Goal: Task Accomplishment & Management: Complete application form

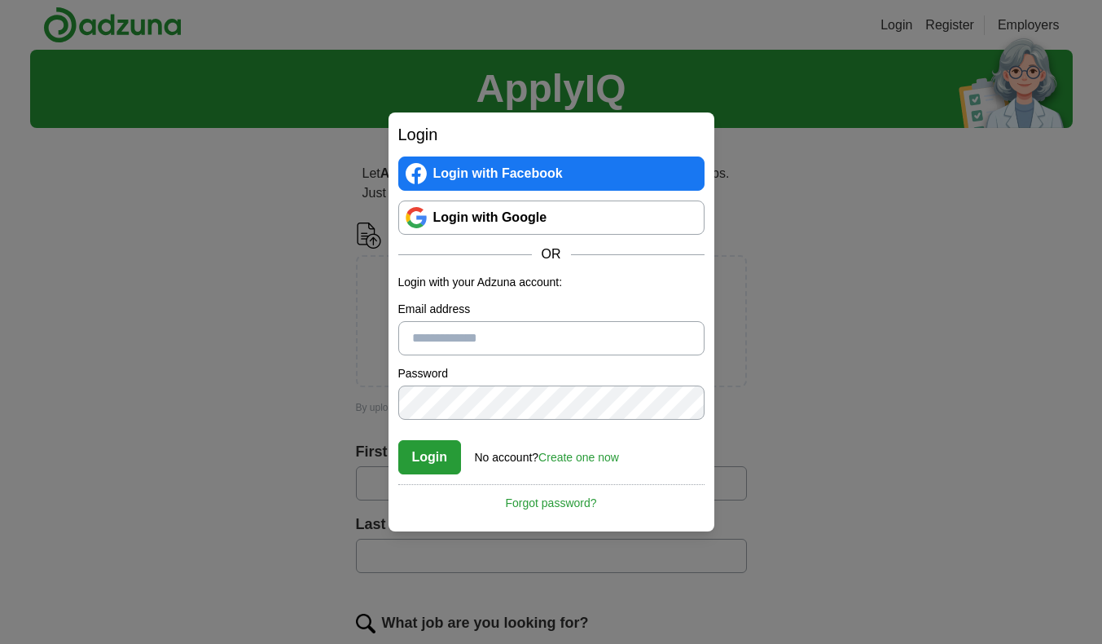
click at [534, 221] on link "Login with Google" at bounding box center [551, 217] width 306 height 34
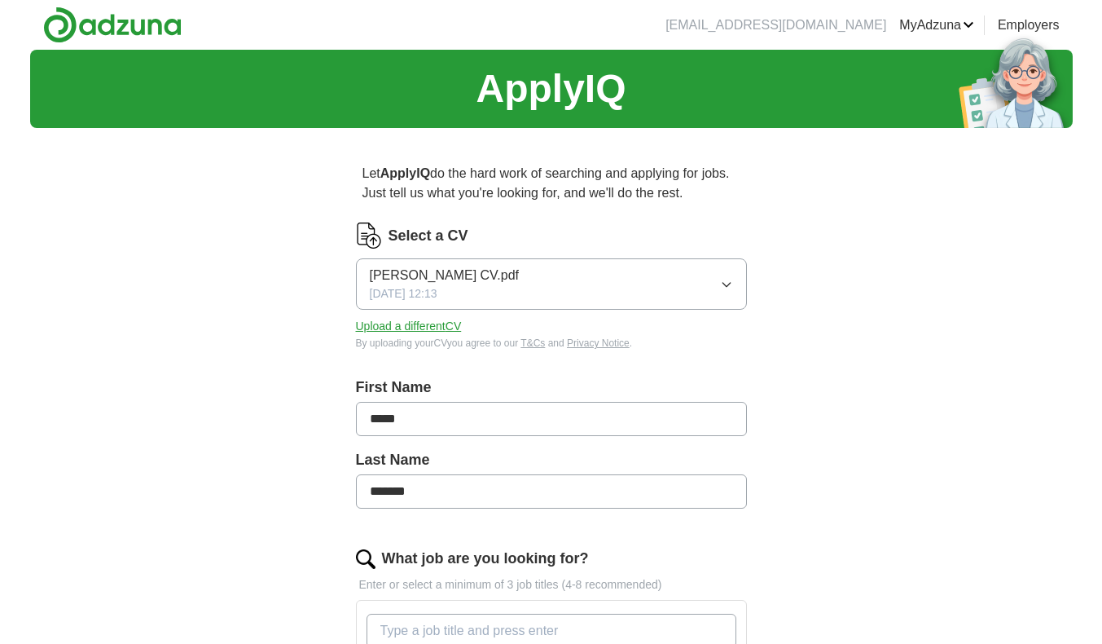
click at [729, 289] on icon "button" at bounding box center [726, 284] width 13 height 13
click at [244, 378] on div "ApplyIQ Let ApplyIQ do the hard work of searching and applying for jobs. Just t…" at bounding box center [551, 578] width 1043 height 1057
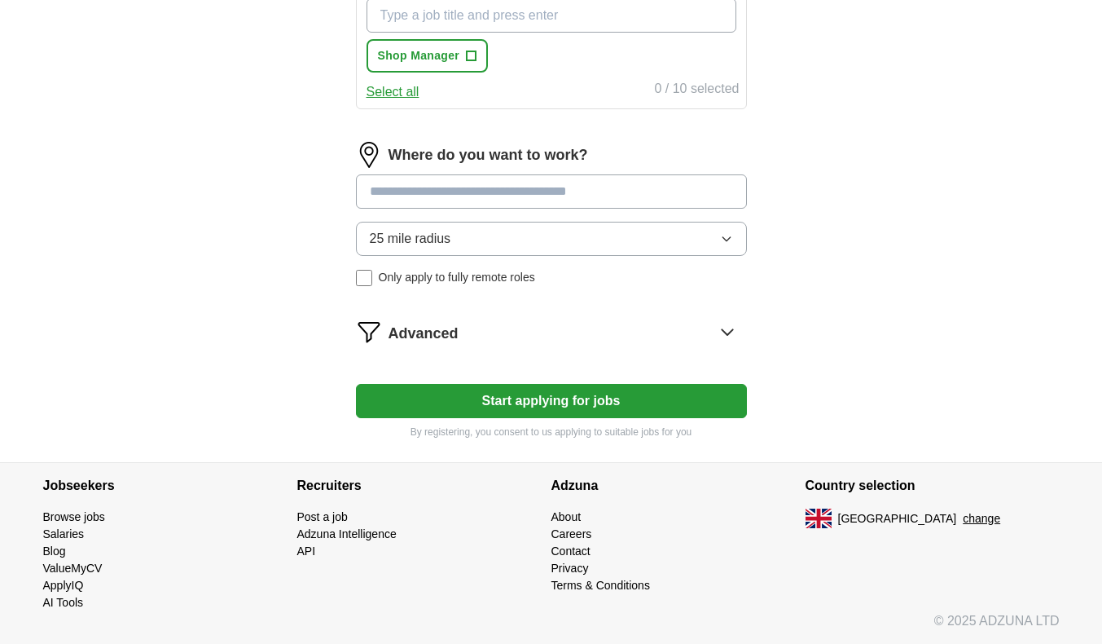
scroll to position [615, 0]
click at [488, 410] on button "Start applying for jobs" at bounding box center [551, 401] width 391 height 34
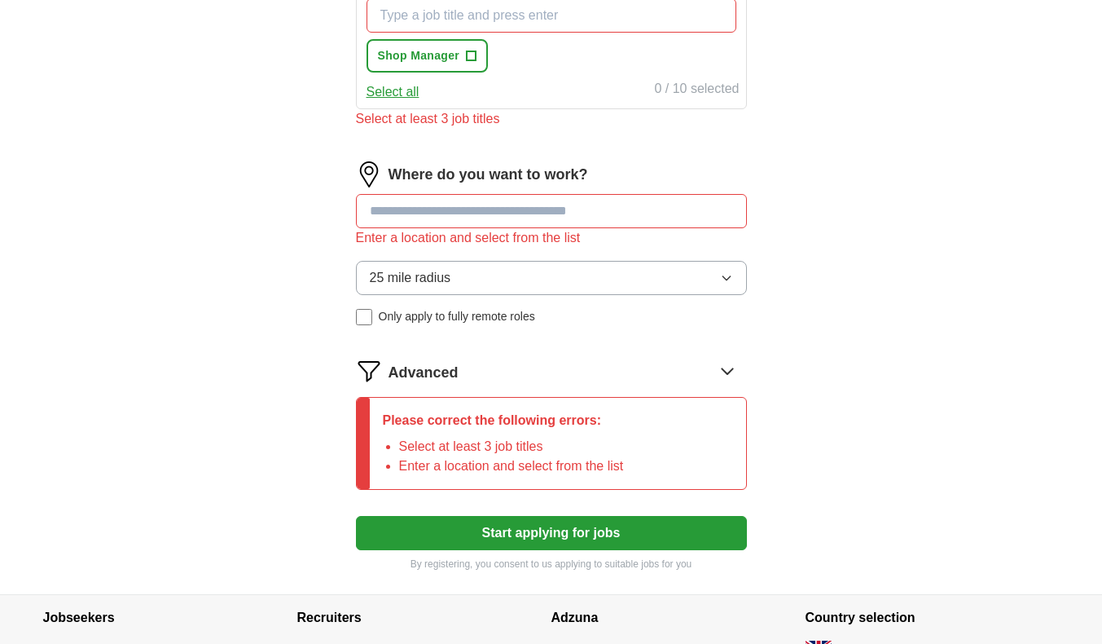
scroll to position [534, 0]
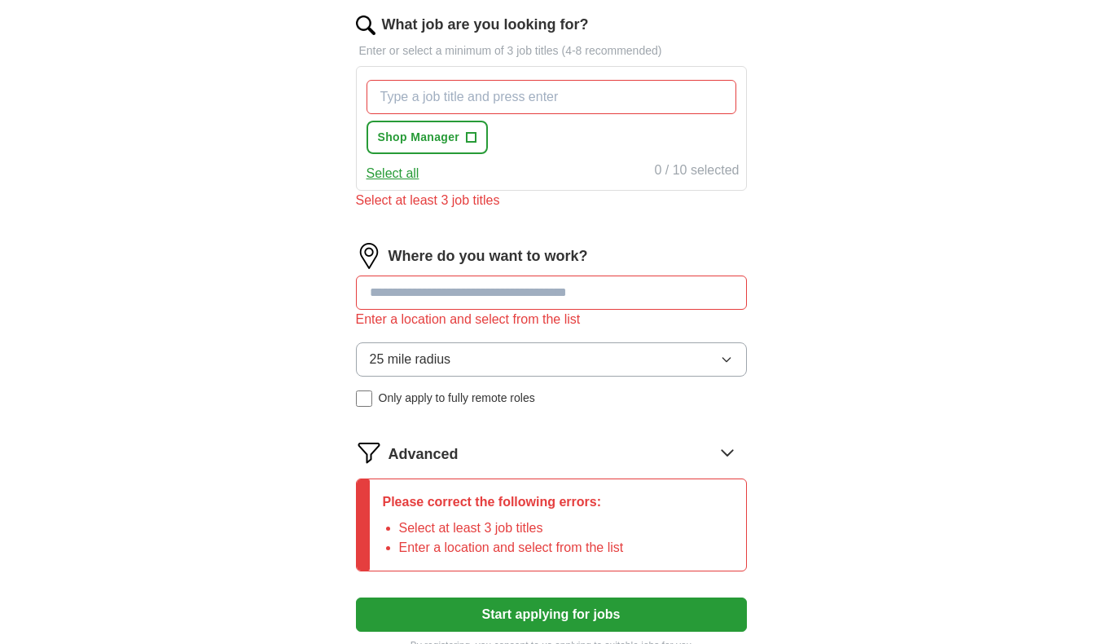
click at [470, 297] on input at bounding box center [551, 292] width 391 height 34
type input "*********"
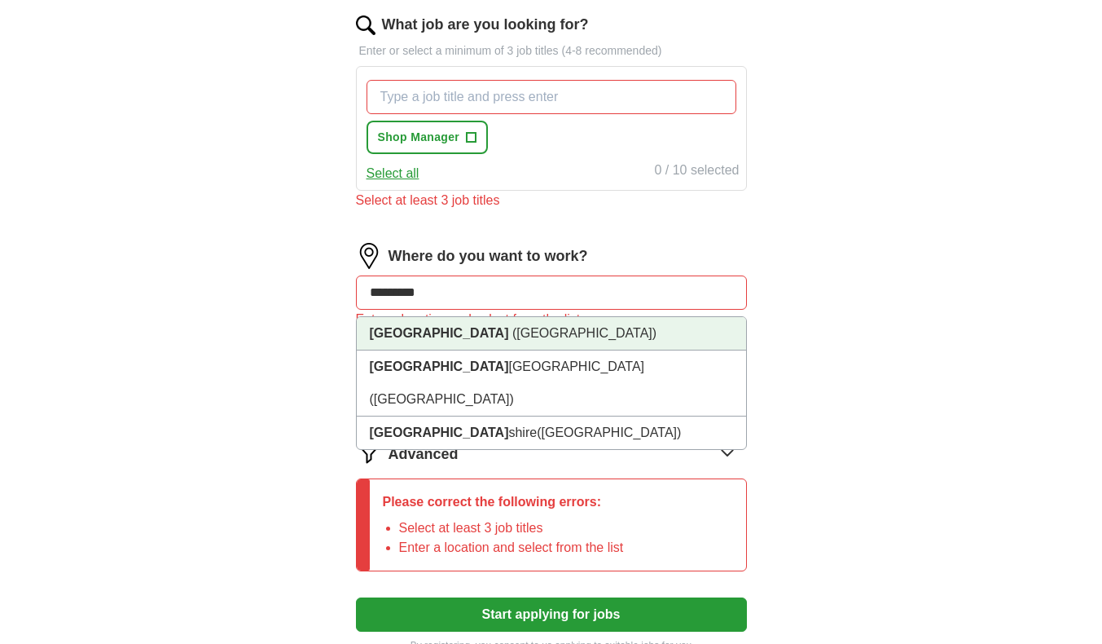
click at [512, 335] on span "(Leicestershire)" at bounding box center [584, 333] width 144 height 14
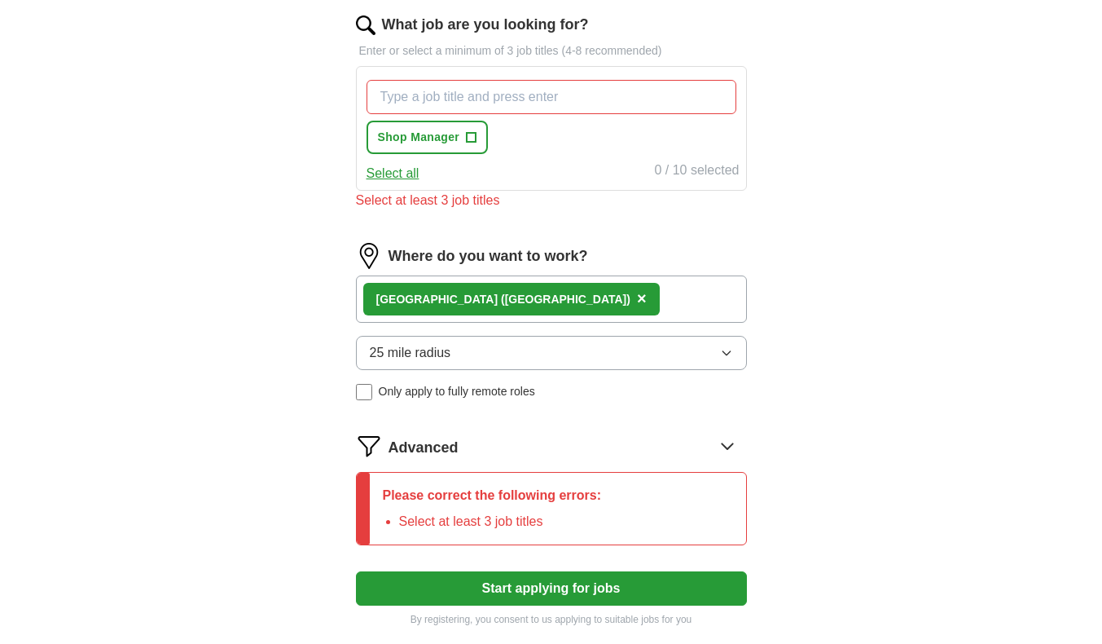
click at [491, 349] on button "25 mile radius" at bounding box center [551, 353] width 391 height 34
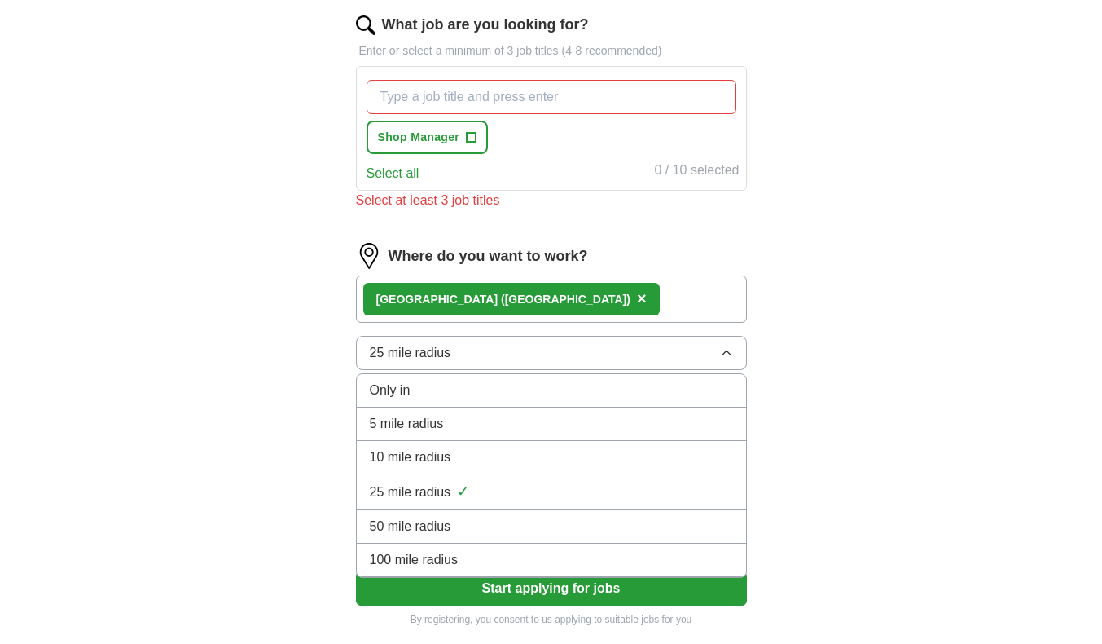
click at [459, 554] on div "100 mile radius" at bounding box center [551, 560] width 363 height 20
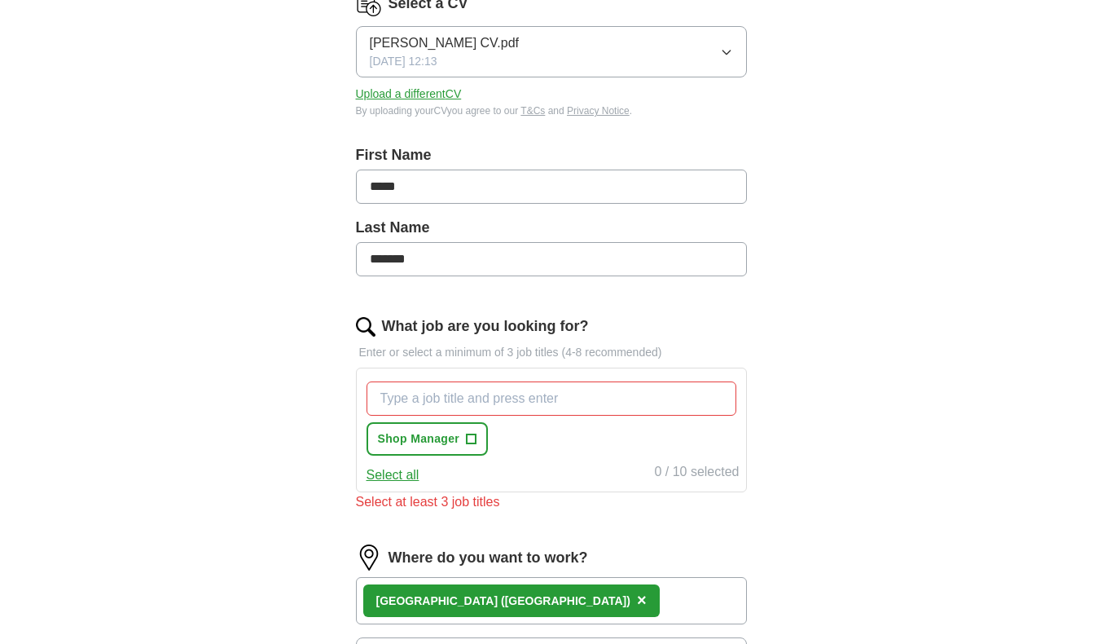
scroll to position [208, 0]
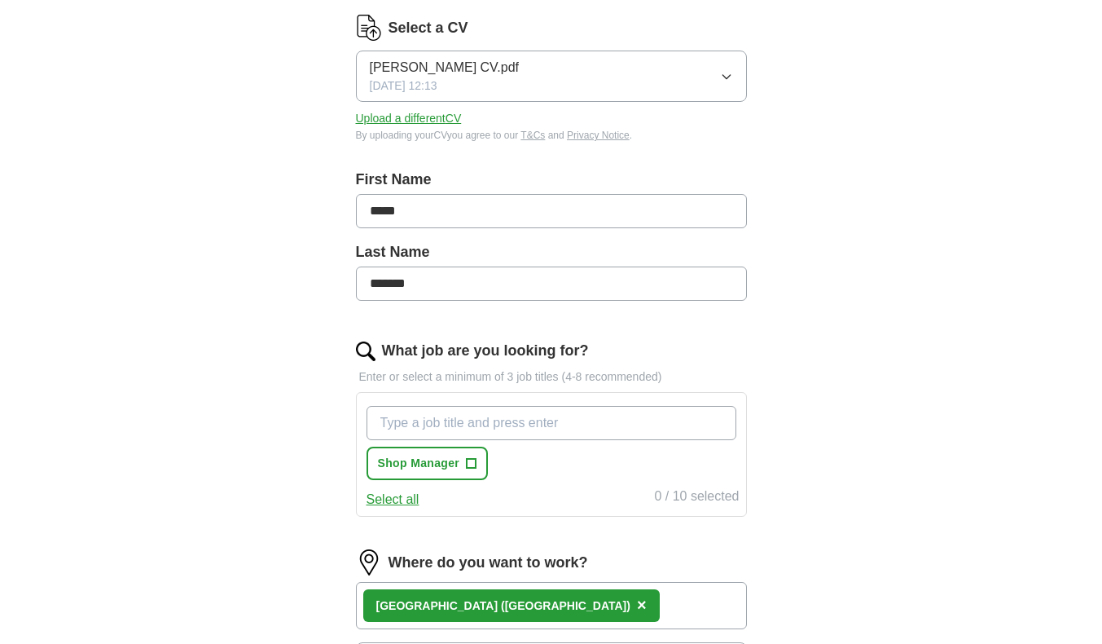
click at [451, 424] on input "What job are you looking for?" at bounding box center [552, 423] width 370 height 34
type input "quantity surveyor"
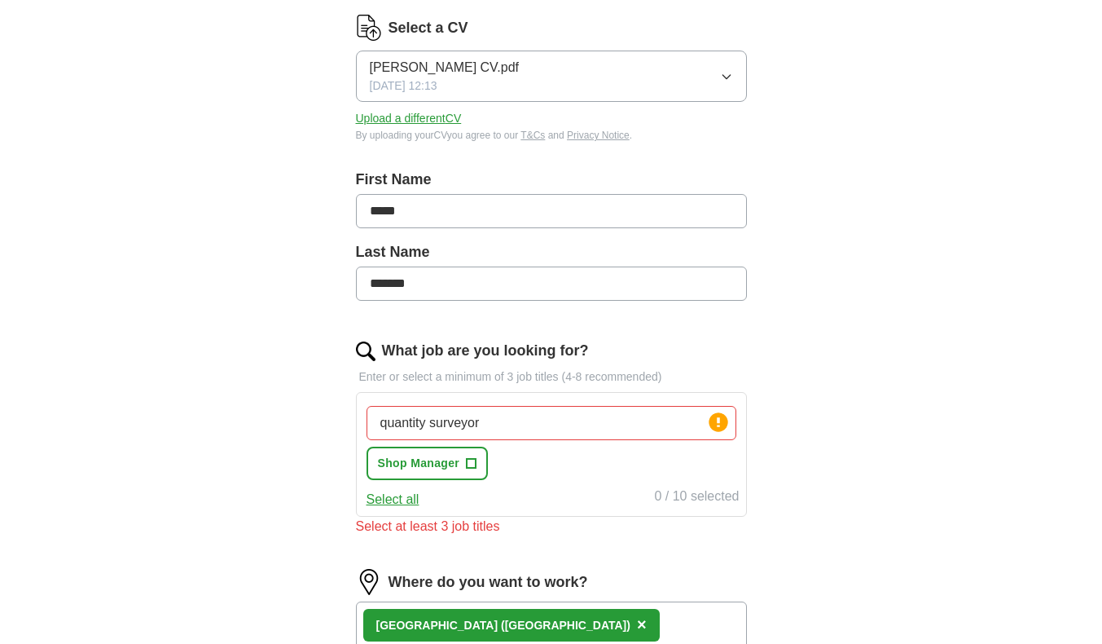
click at [815, 444] on div "ApplyIQ Let ApplyIQ do the hard work of searching and applying for jobs. Just t…" at bounding box center [551, 408] width 1043 height 1133
click at [641, 417] on input "quantity surveyor" at bounding box center [552, 423] width 370 height 34
click at [618, 427] on input "quantity surveyor" at bounding box center [552, 423] width 370 height 34
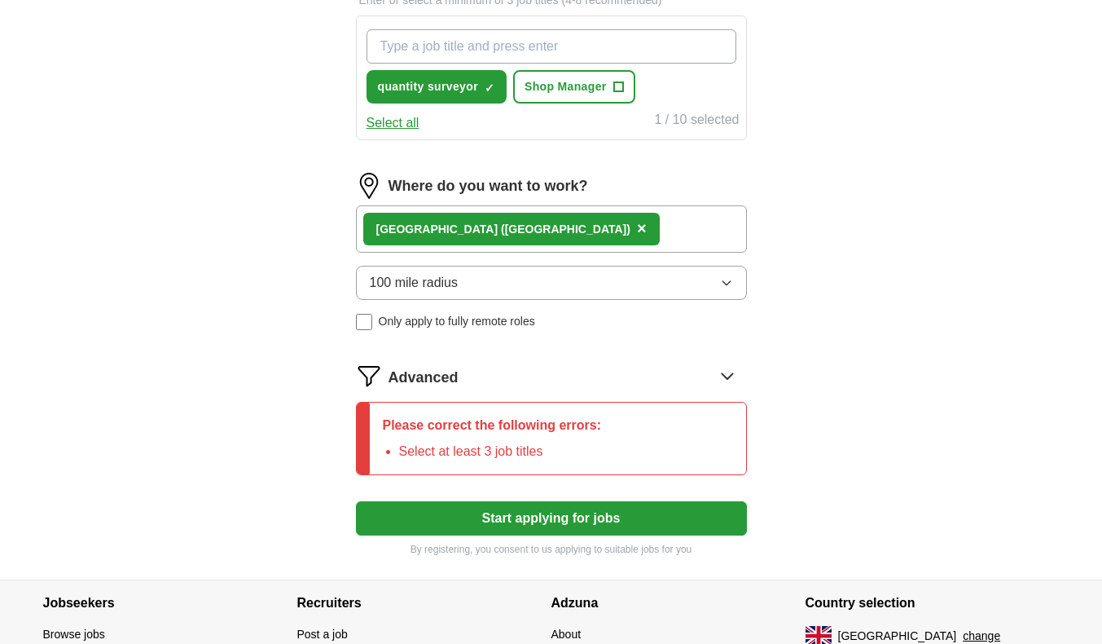
scroll to position [452, 0]
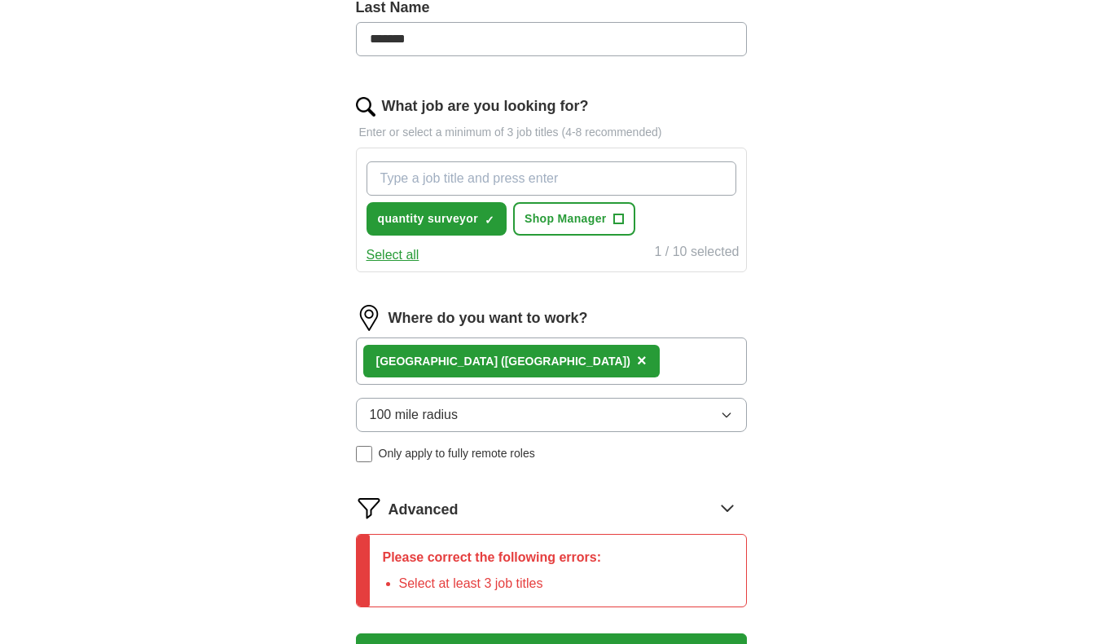
click at [462, 183] on input "What job are you looking for?" at bounding box center [552, 178] width 370 height 34
type input "project manager"
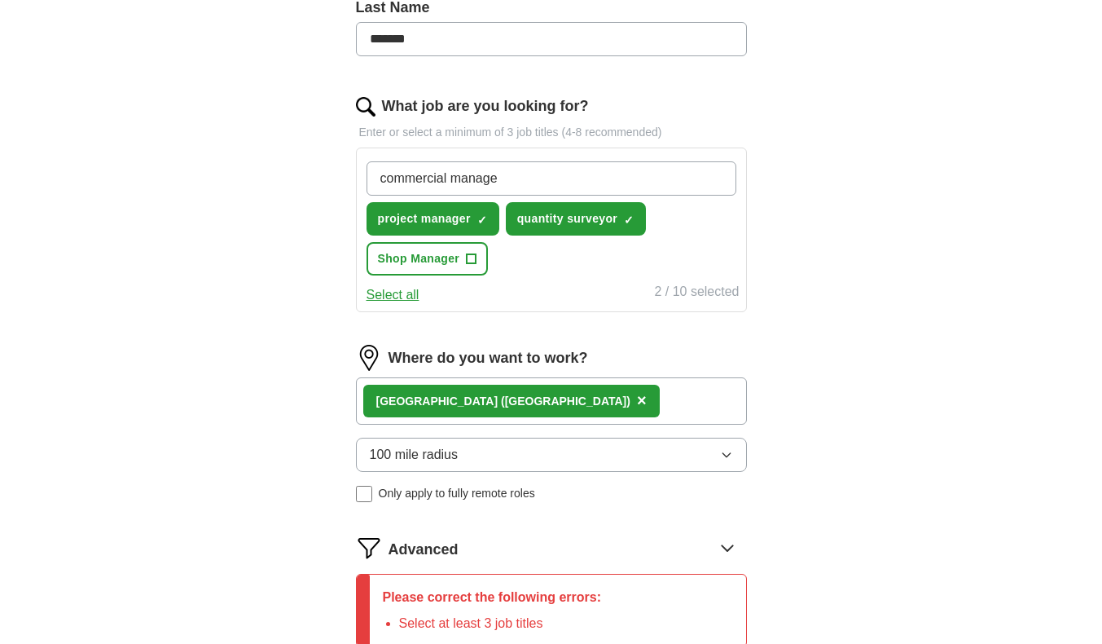
type input "commercial manager"
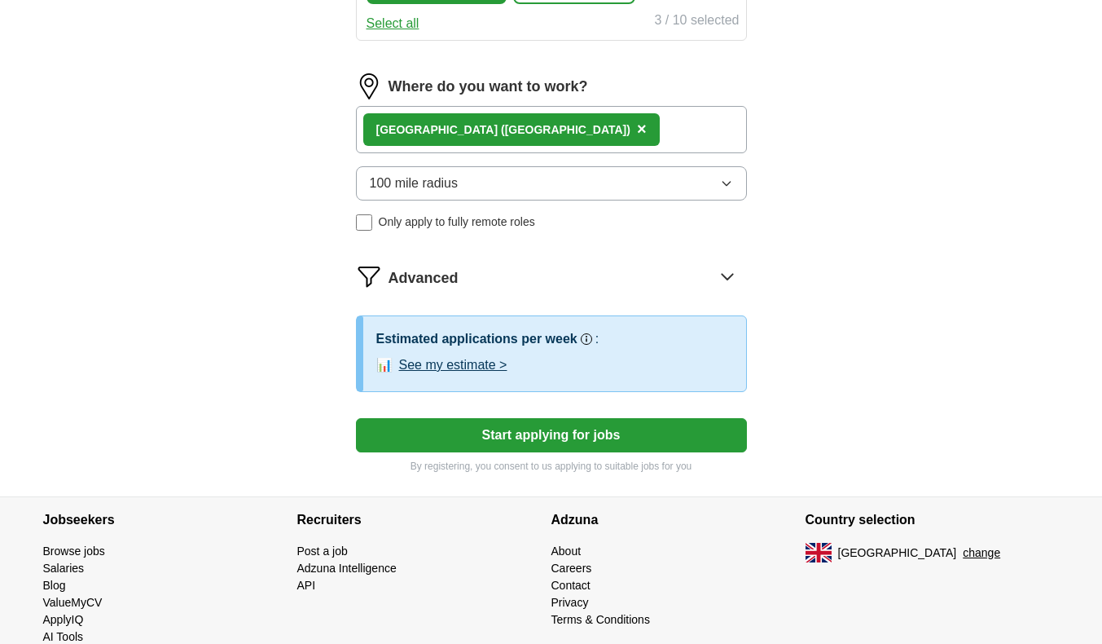
scroll to position [758, 0]
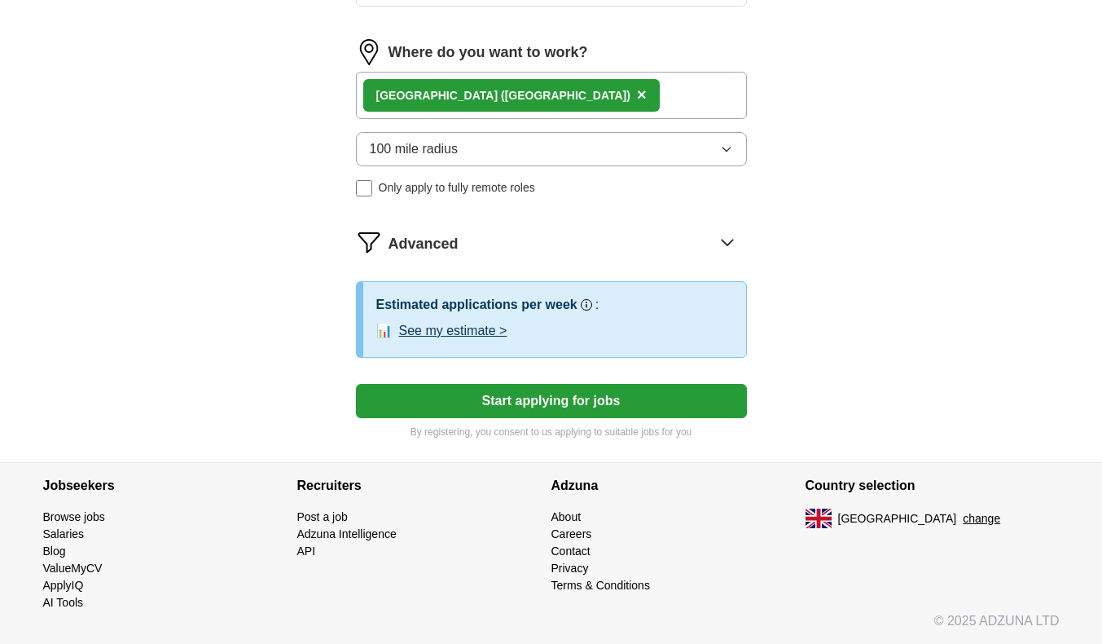
click at [538, 404] on button "Start applying for jobs" at bounding box center [551, 401] width 391 height 34
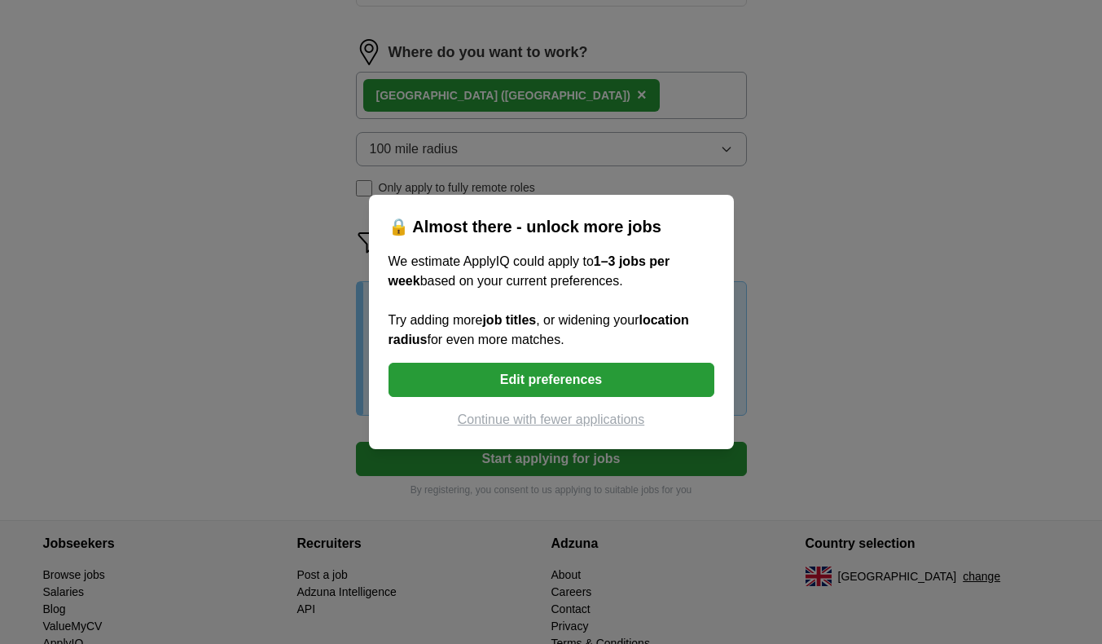
drag, startPoint x: 527, startPoint y: 384, endPoint x: 514, endPoint y: 429, distance: 47.4
click at [514, 429] on div "🔒 Almost there - unlock more jobs We estimate ApplyIQ could apply to 1–3 jobs p…" at bounding box center [551, 322] width 365 height 254
click at [514, 426] on button "Continue with fewer applications" at bounding box center [552, 420] width 326 height 20
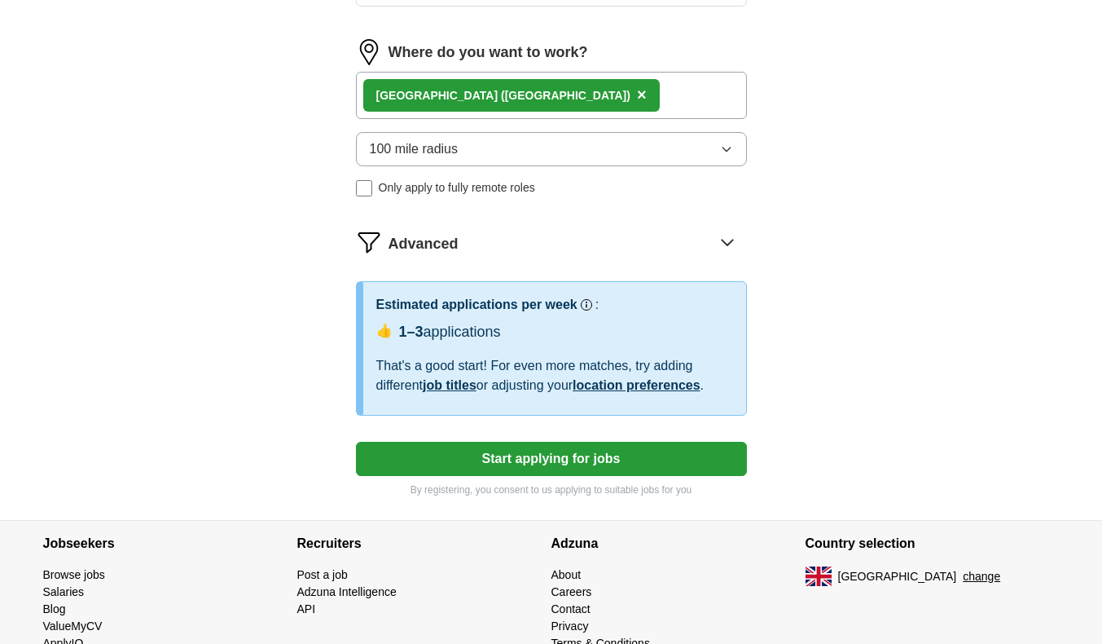
select select "**"
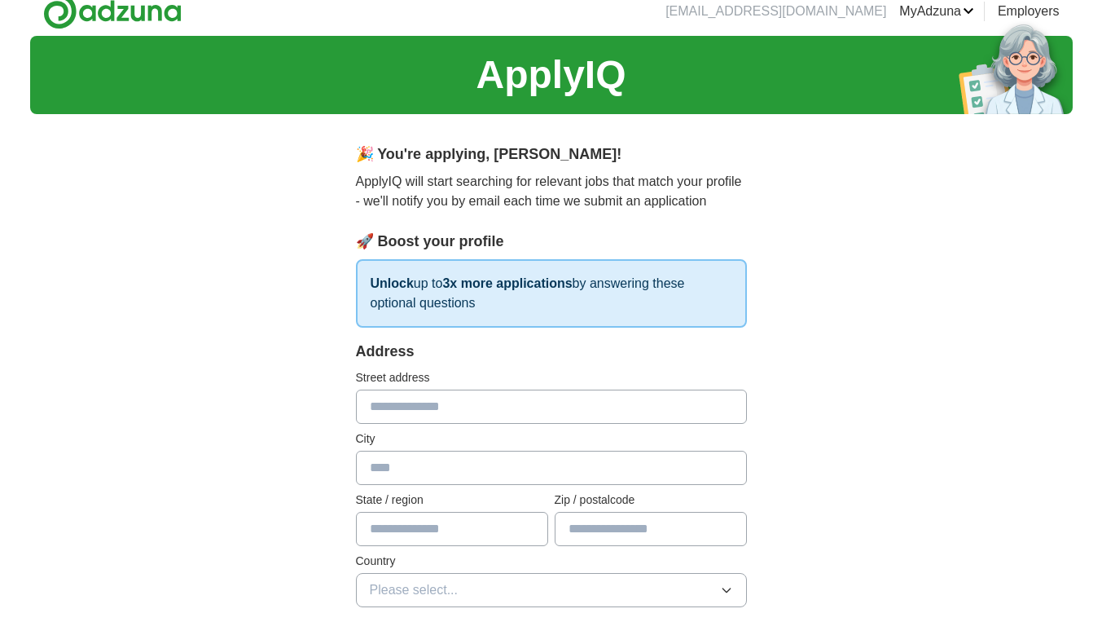
scroll to position [0, 0]
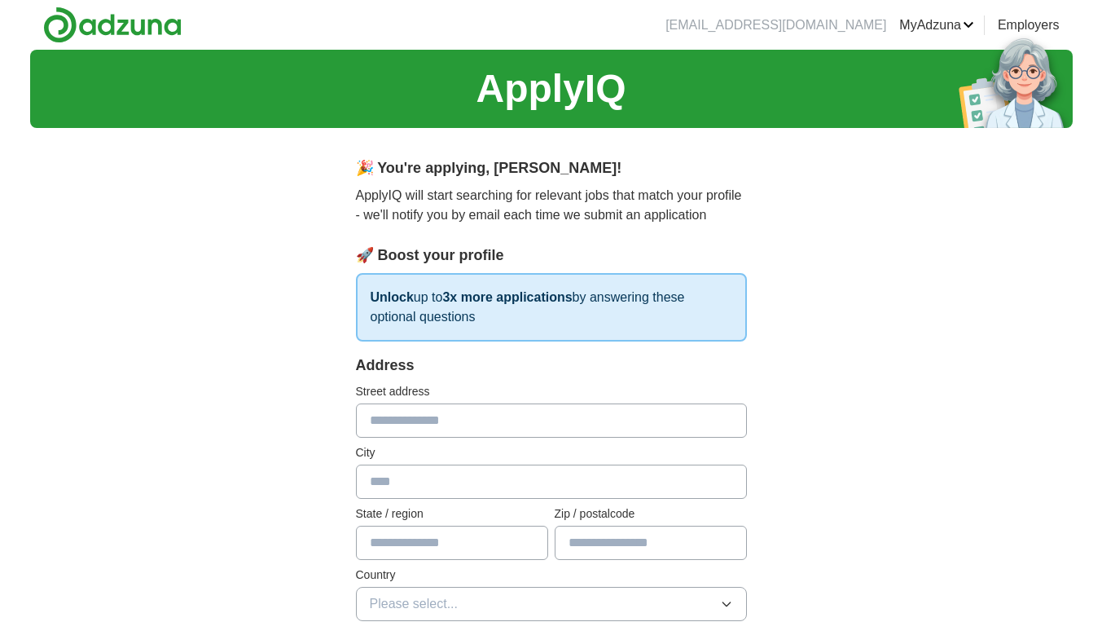
click at [481, 420] on input "text" at bounding box center [551, 420] width 391 height 34
type input "*"
type input "**********"
click at [486, 476] on input "text" at bounding box center [551, 481] width 391 height 34
type input "*********"
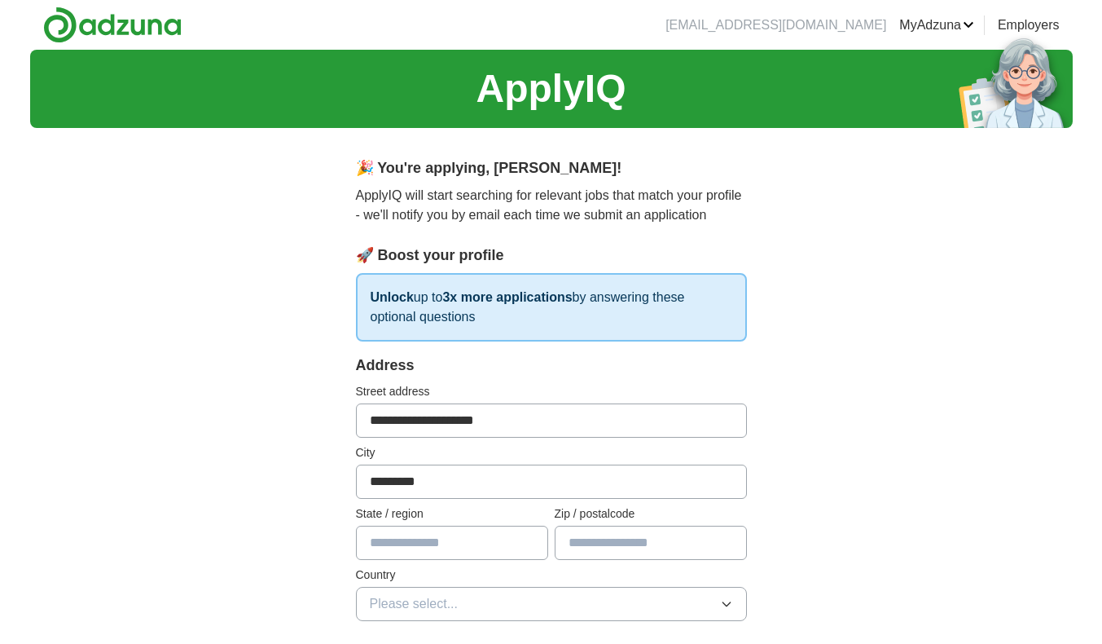
click at [463, 539] on input "text" at bounding box center [452, 542] width 192 height 34
type input "**********"
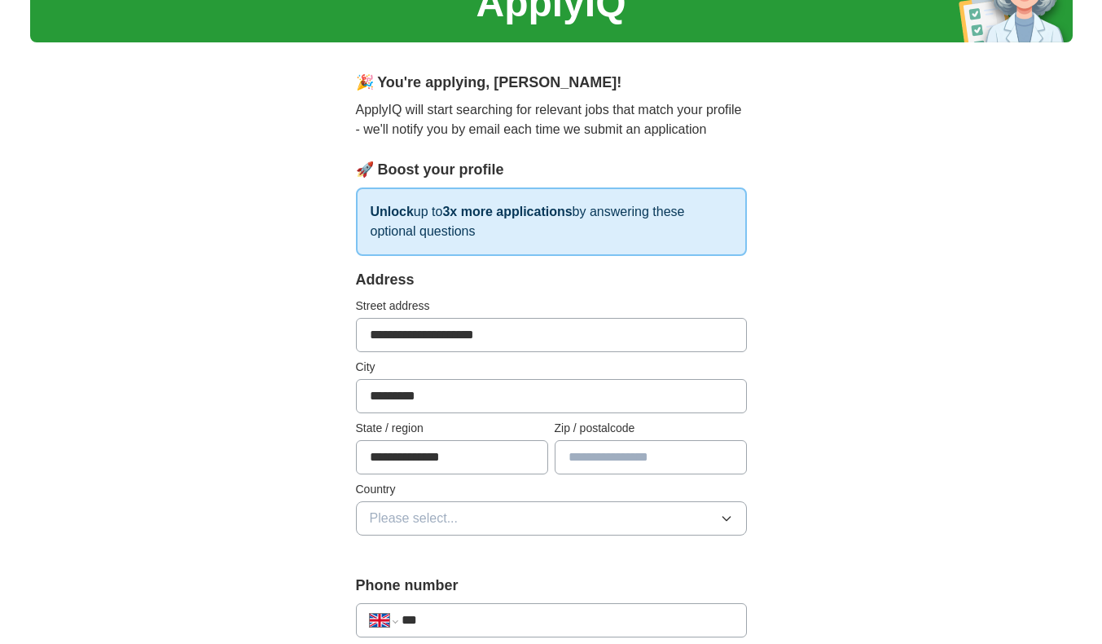
scroll to position [244, 0]
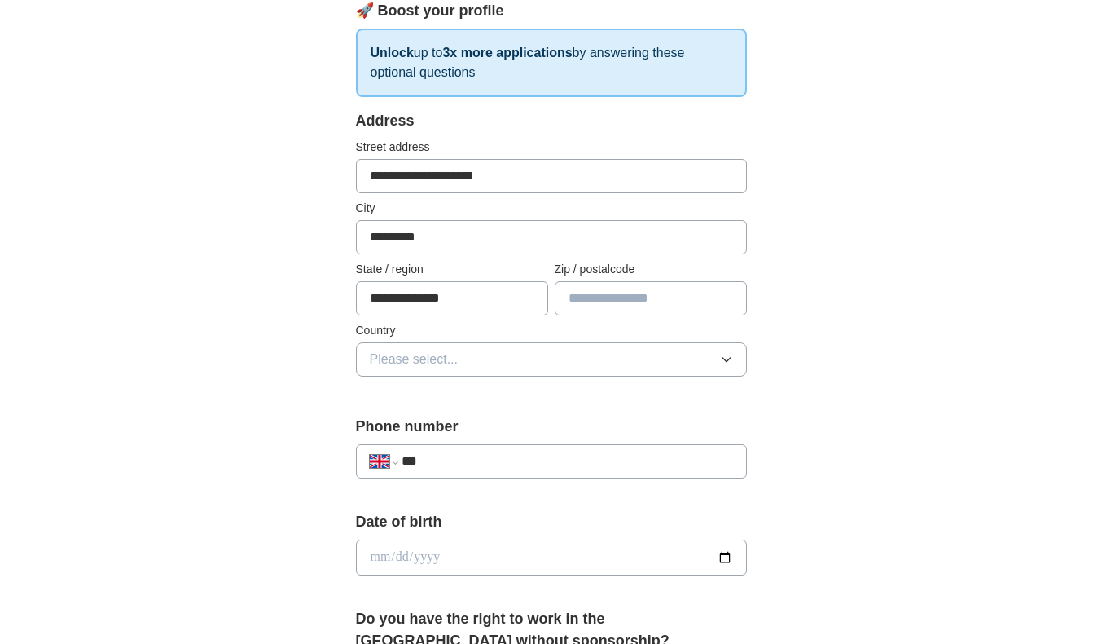
click at [622, 298] on input "text" at bounding box center [651, 298] width 192 height 34
type input "*******"
click at [512, 361] on button "Please select..." at bounding box center [551, 359] width 391 height 34
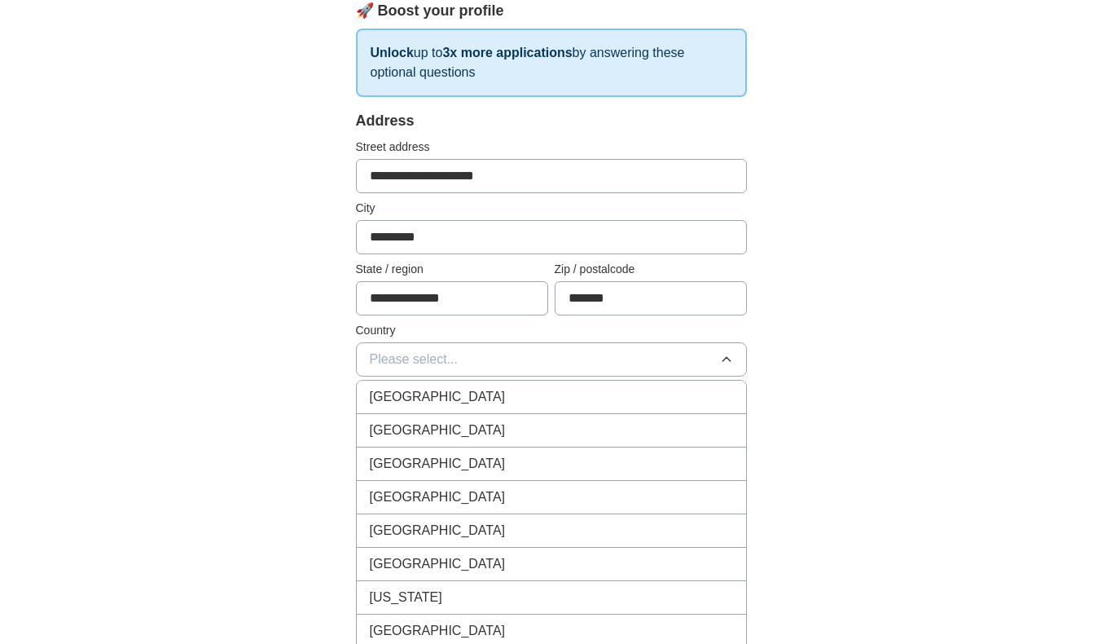
click at [492, 393] on div "[GEOGRAPHIC_DATA]" at bounding box center [551, 397] width 363 height 20
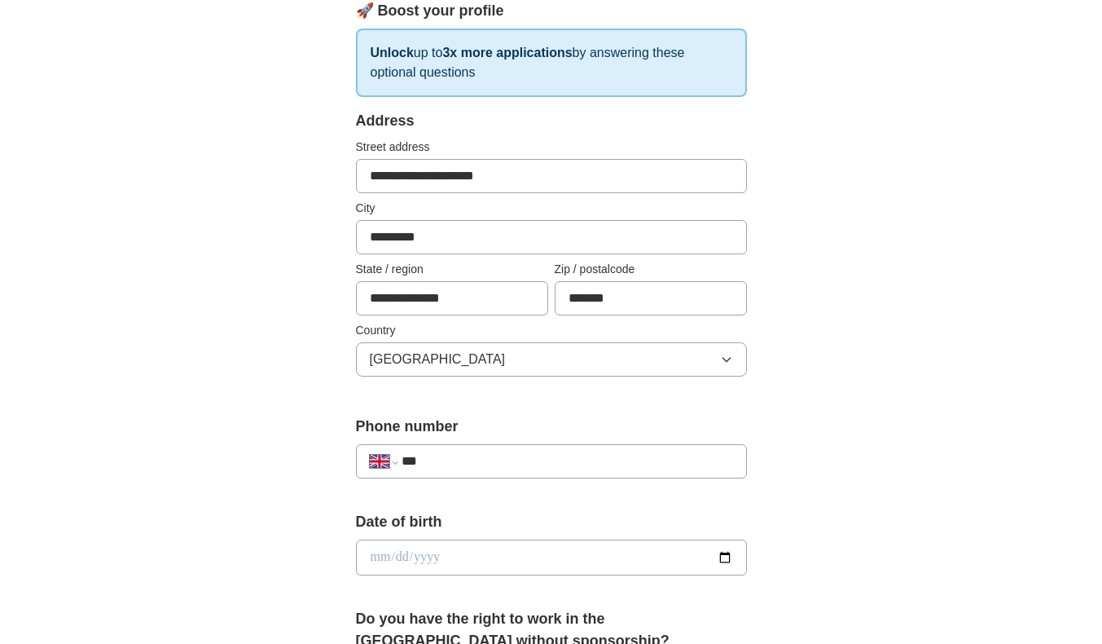
click at [452, 466] on input "***" at bounding box center [567, 461] width 331 height 20
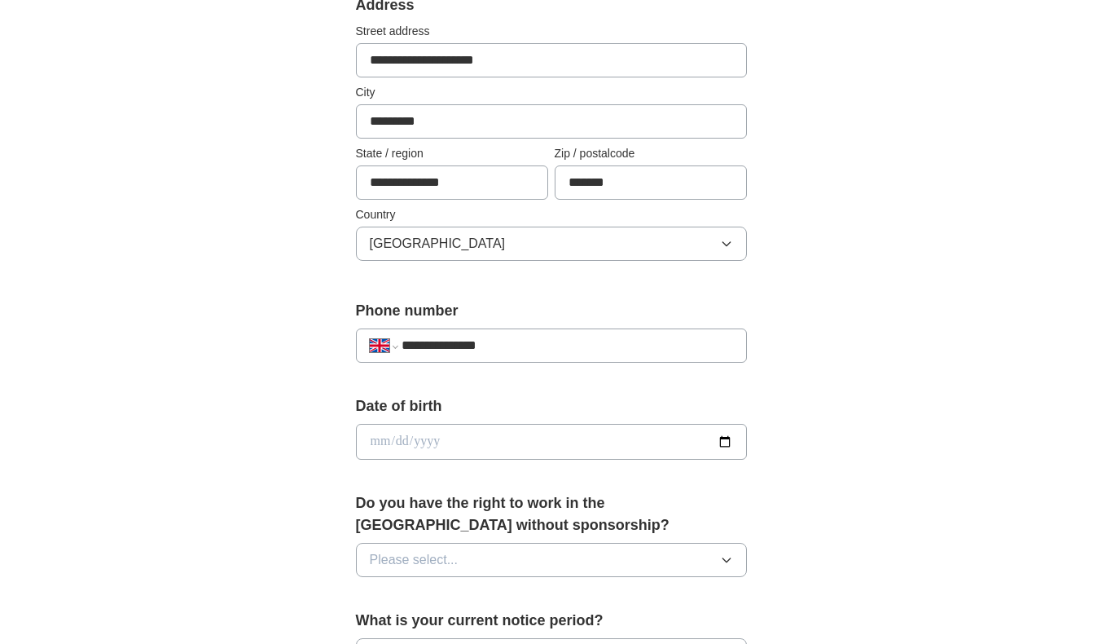
scroll to position [407, 0]
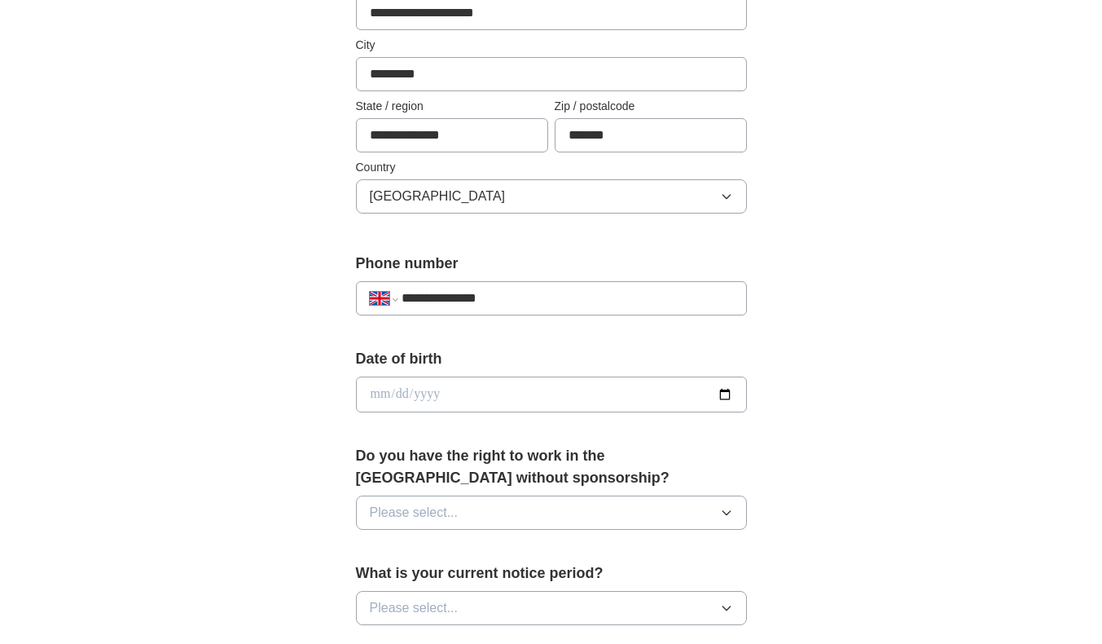
type input "**********"
click at [465, 403] on input "date" at bounding box center [551, 394] width 391 height 36
type input "**********"
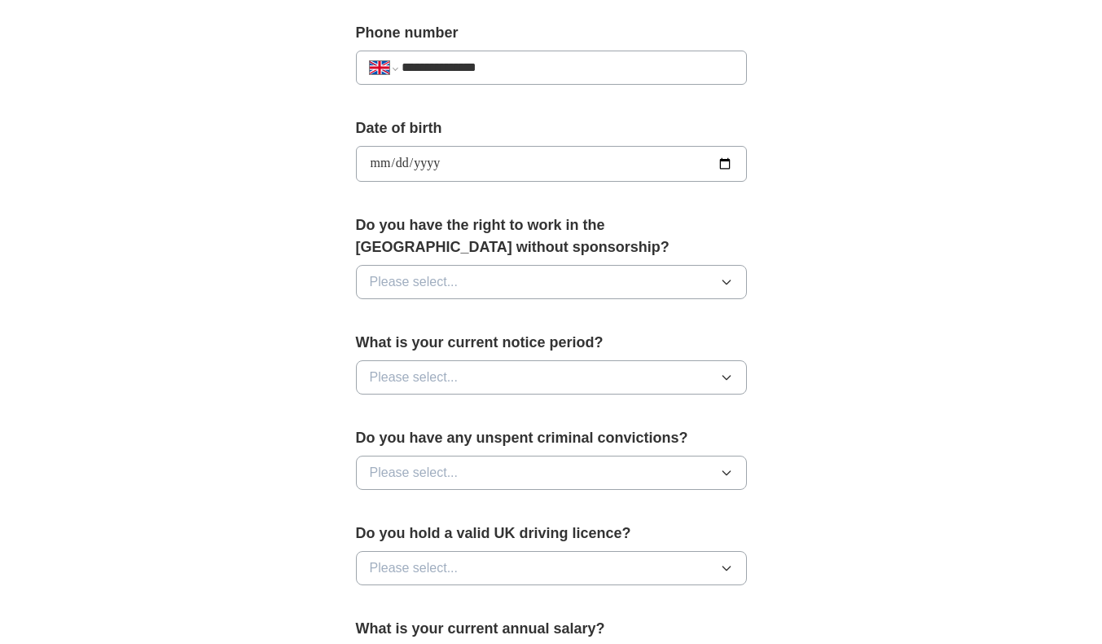
scroll to position [652, 0]
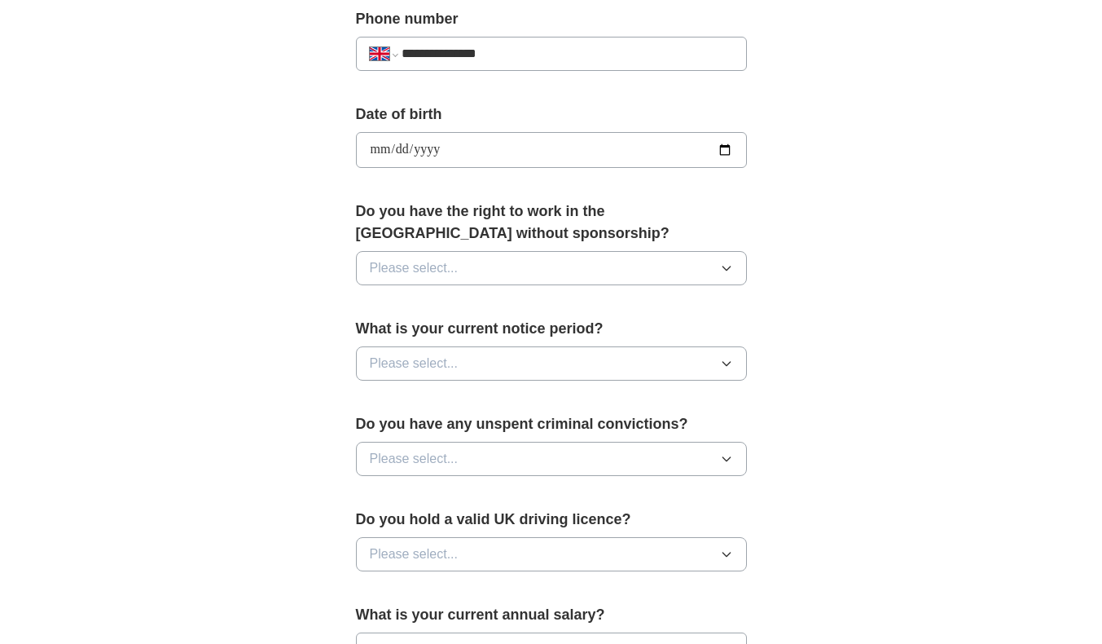
click at [541, 270] on button "Please select..." at bounding box center [551, 268] width 391 height 34
click at [465, 313] on div "Yes" at bounding box center [551, 306] width 363 height 20
click at [447, 361] on span "Please select..." at bounding box center [414, 364] width 89 height 20
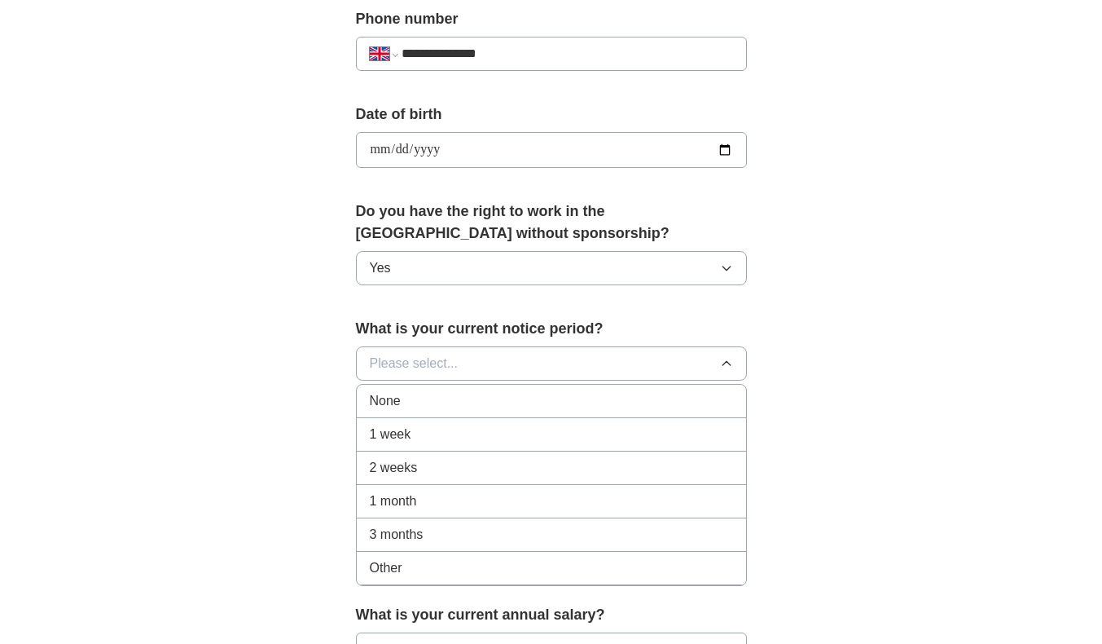
click at [401, 440] on span "1 week" at bounding box center [391, 434] width 42 height 20
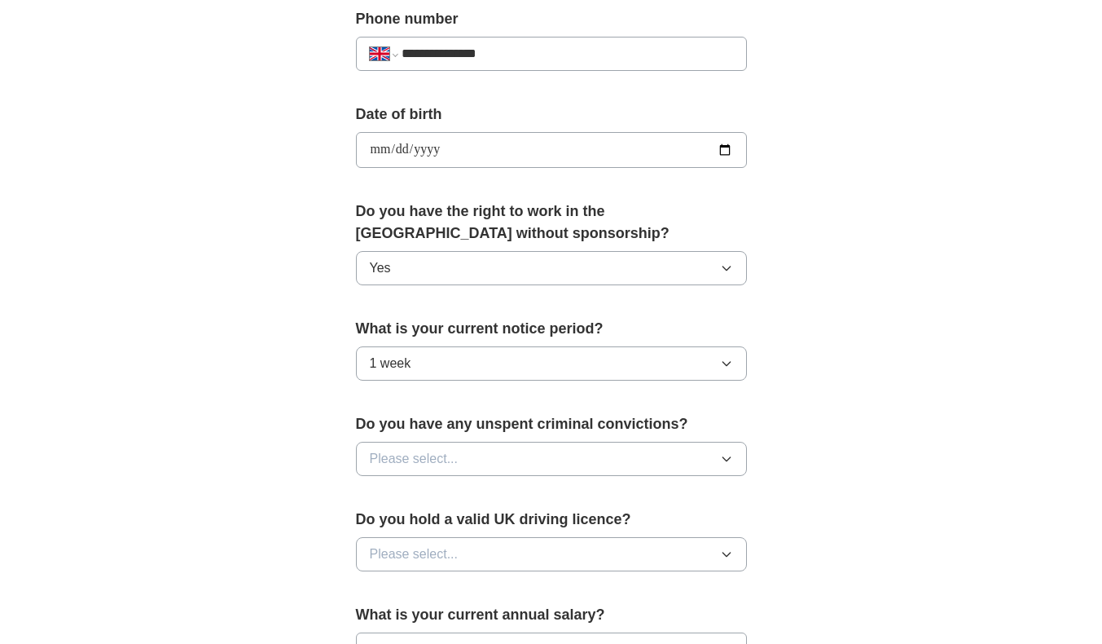
click at [454, 457] on span "Please select..." at bounding box center [414, 459] width 89 height 20
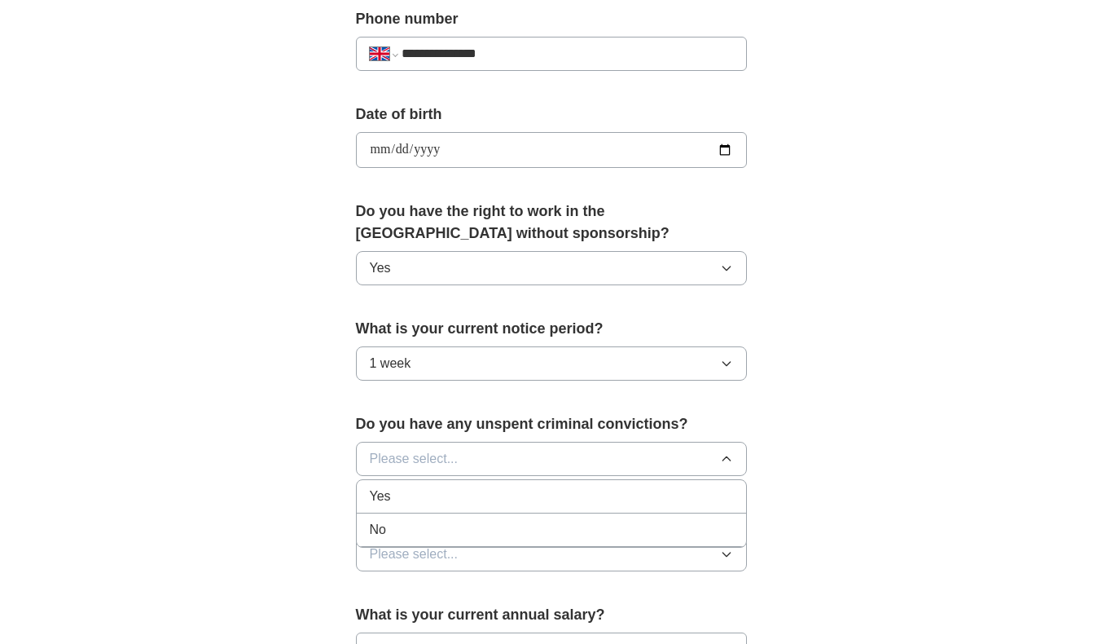
click at [419, 525] on div "No" at bounding box center [551, 530] width 363 height 20
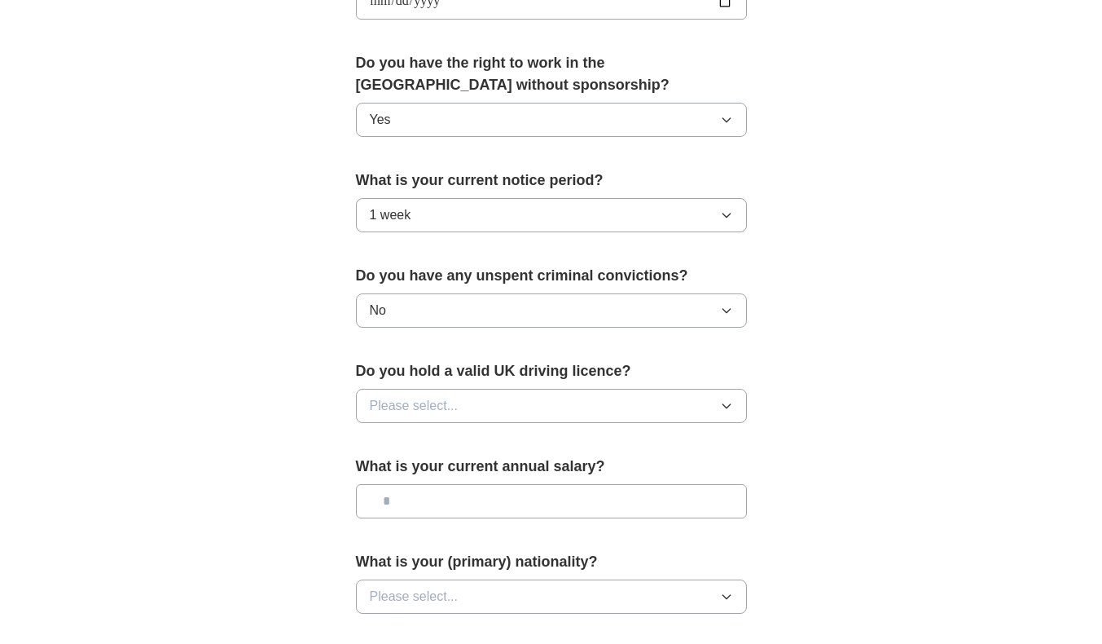
scroll to position [815, 0]
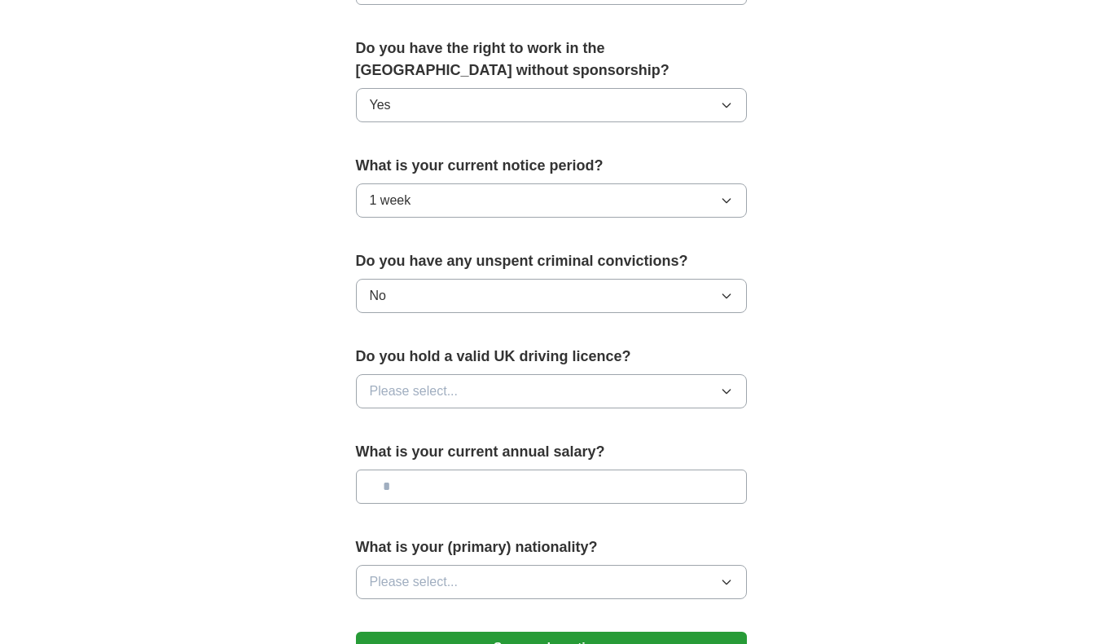
click at [496, 389] on button "Please select..." at bounding box center [551, 391] width 391 height 34
click at [463, 423] on div "Yes" at bounding box center [551, 429] width 363 height 20
click at [451, 486] on input "text" at bounding box center [551, 486] width 391 height 34
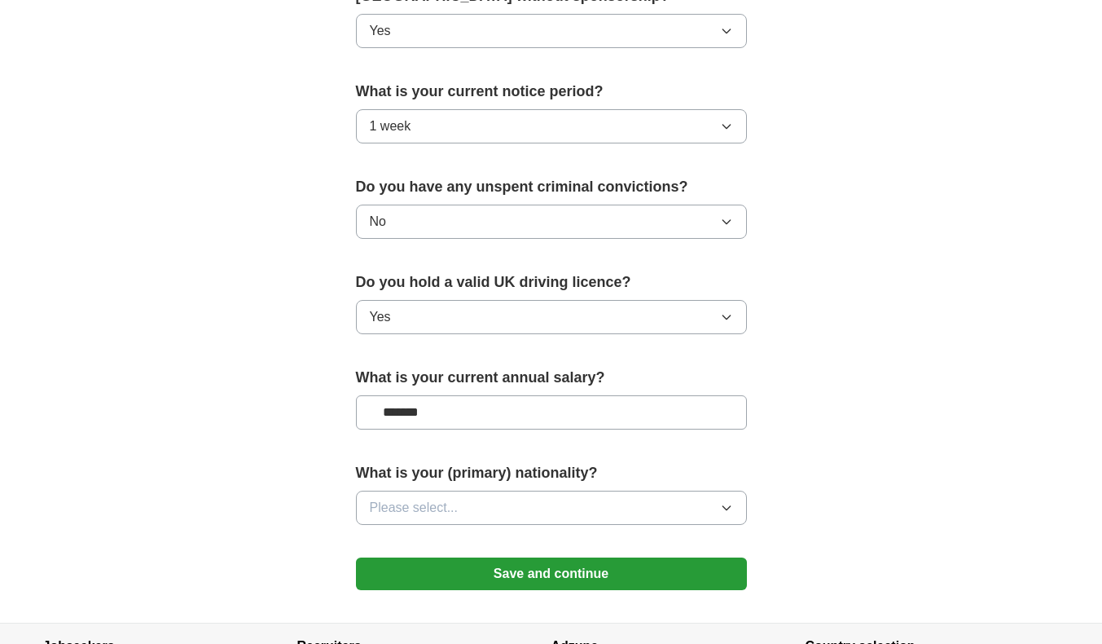
scroll to position [978, 0]
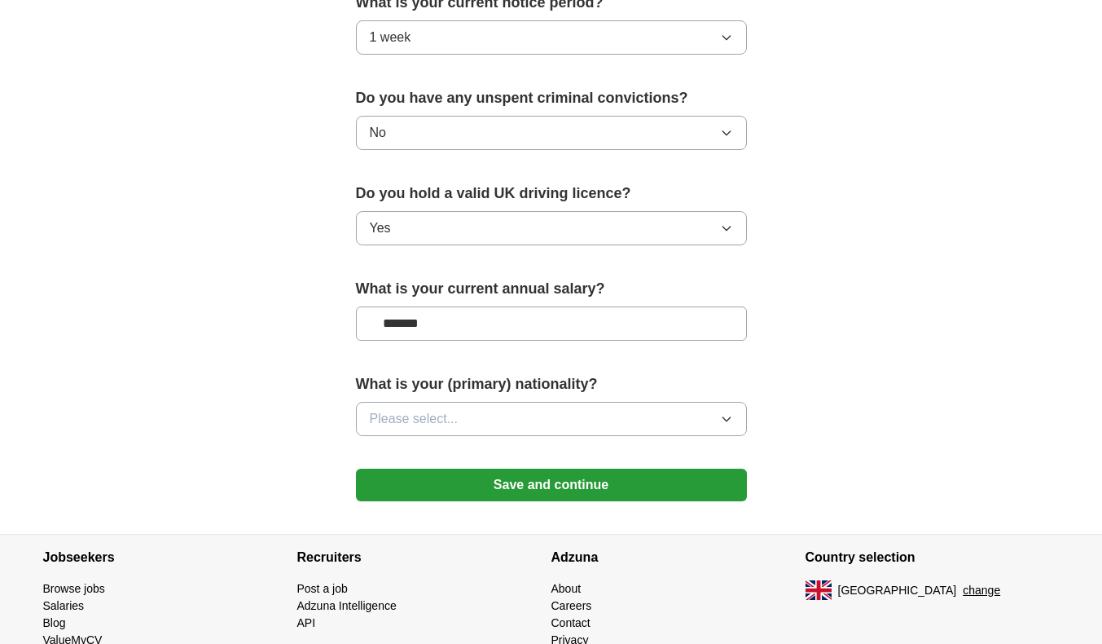
type input "*******"
click at [486, 426] on button "Please select..." at bounding box center [551, 419] width 391 height 34
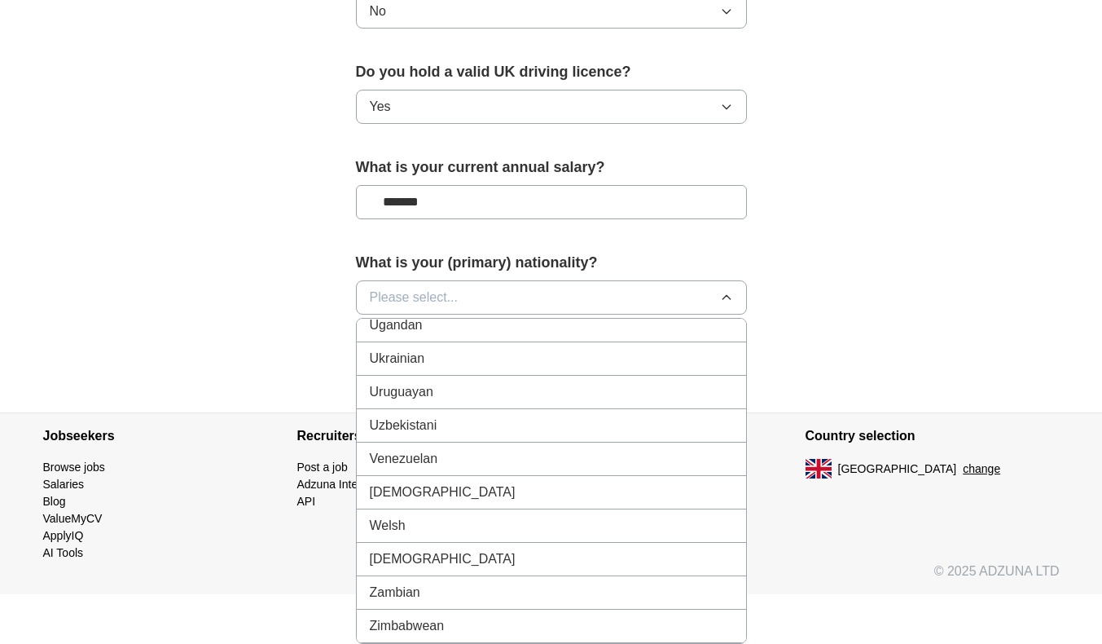
scroll to position [6041, 0]
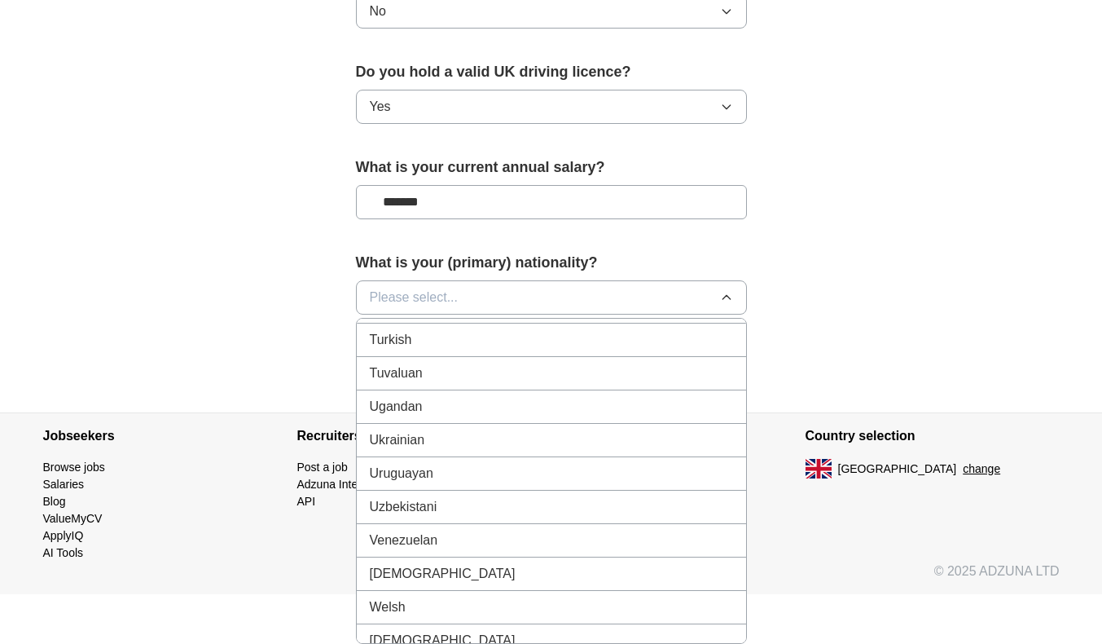
click at [437, 398] on div "Ugandan" at bounding box center [551, 407] width 363 height 20
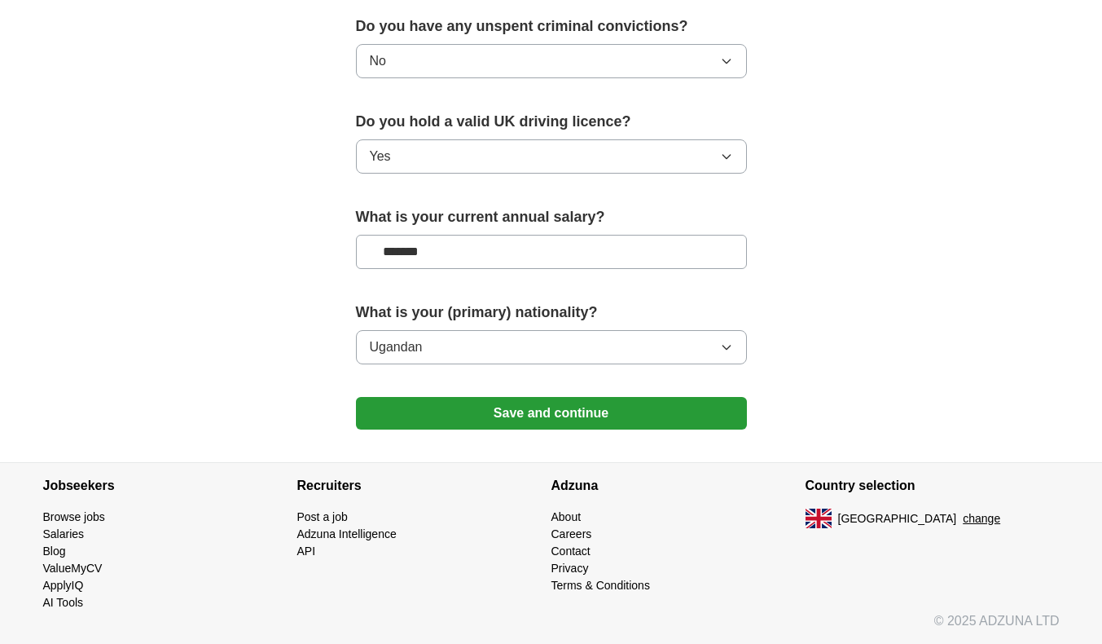
click at [416, 407] on button "Save and continue" at bounding box center [551, 413] width 391 height 33
